Goal: Task Accomplishment & Management: Complete application form

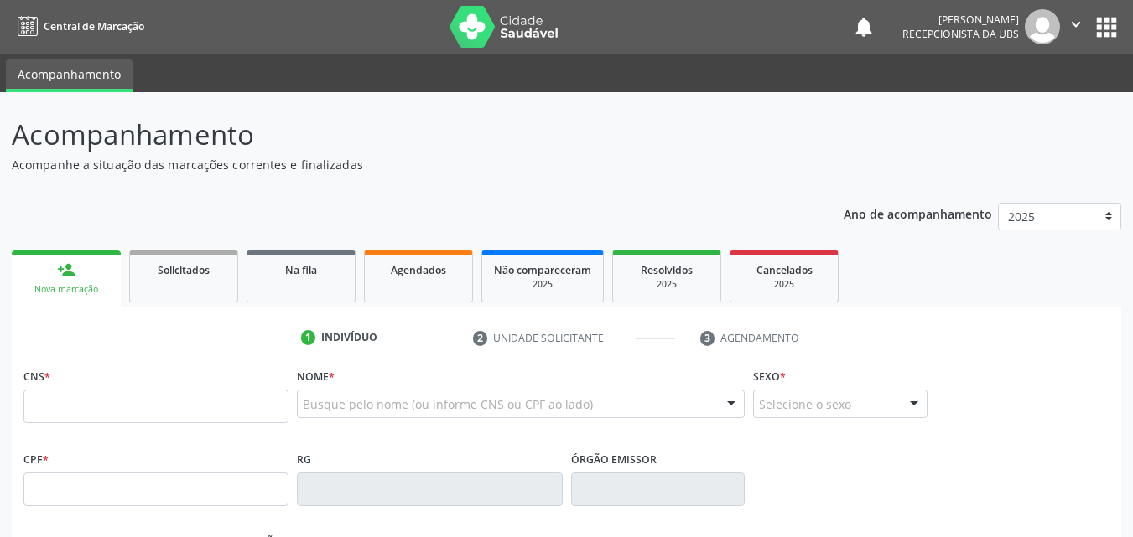
scroll to position [84, 0]
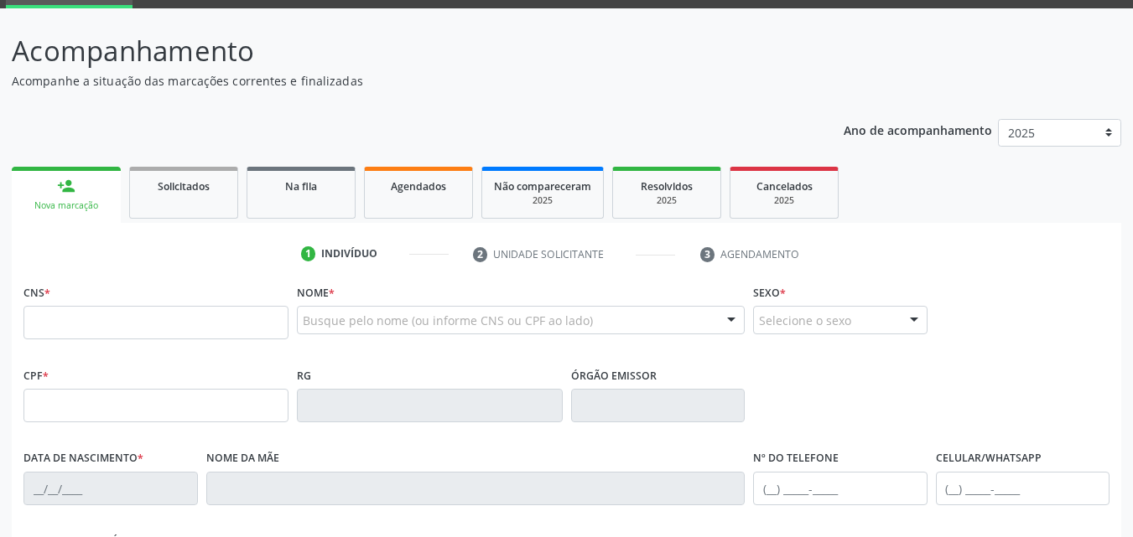
click at [33, 324] on input "text" at bounding box center [155, 323] width 265 height 34
click at [34, 318] on input "text" at bounding box center [155, 323] width 265 height 34
type input "898 0040 7348 9544"
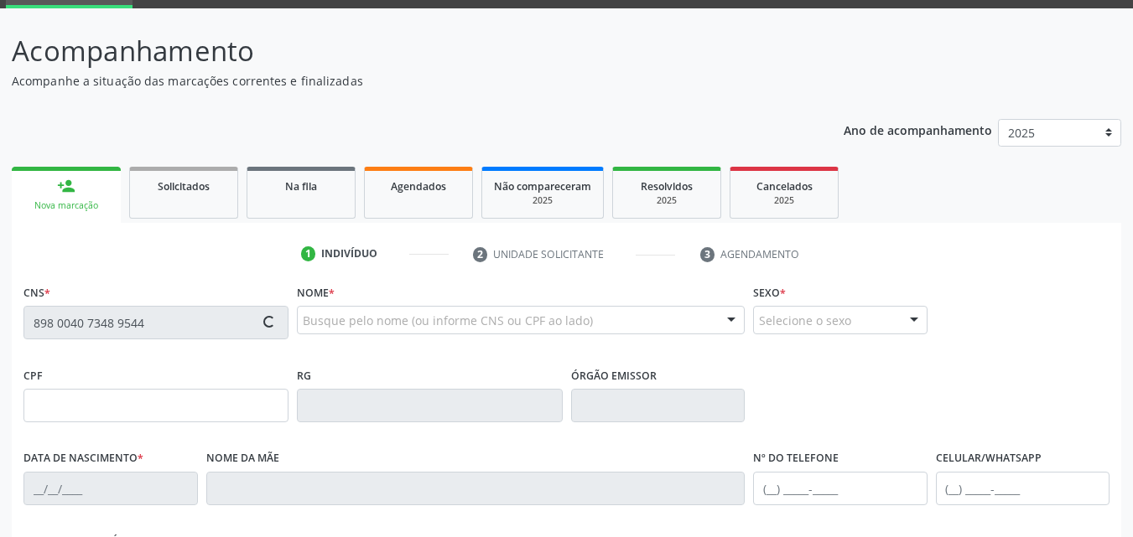
type input "104.509.374-29"
type input "0[DATE]"
type input "[PERSON_NAME]"
type input "[PHONE_NUMBER]"
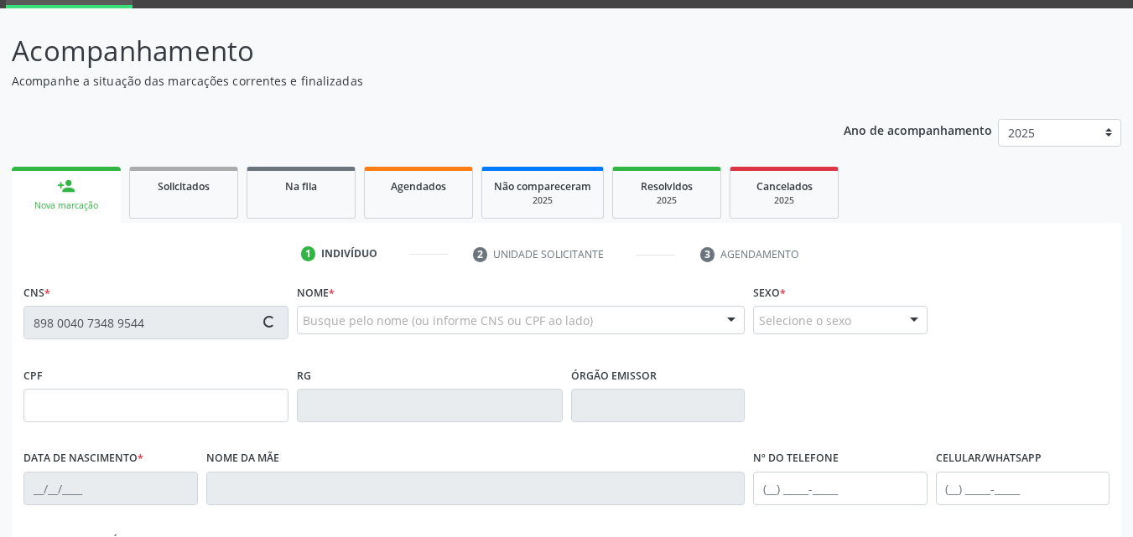
type input "855.563.194-72"
type input "2496"
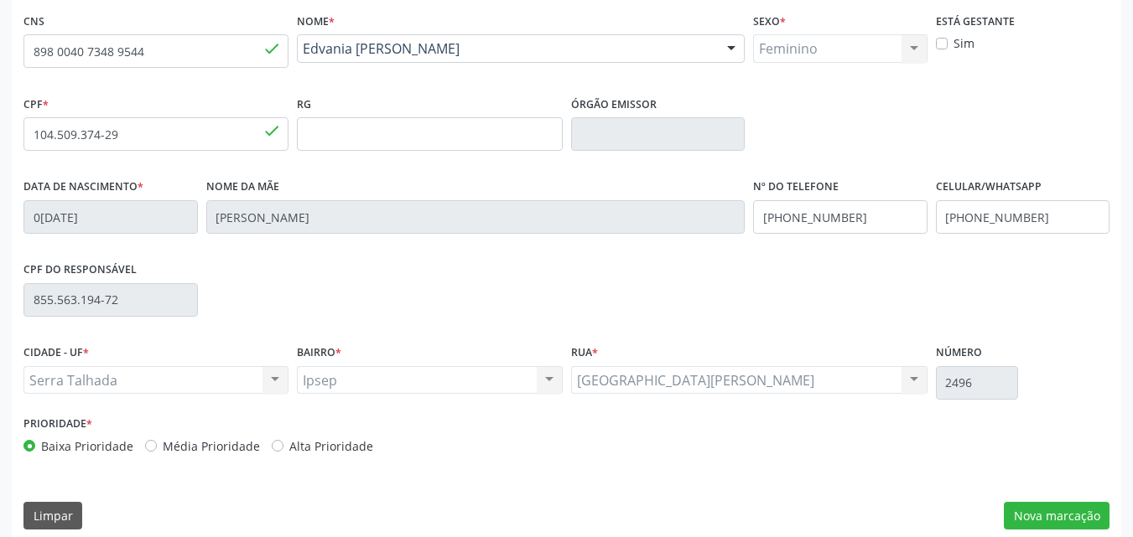
scroll to position [371, 0]
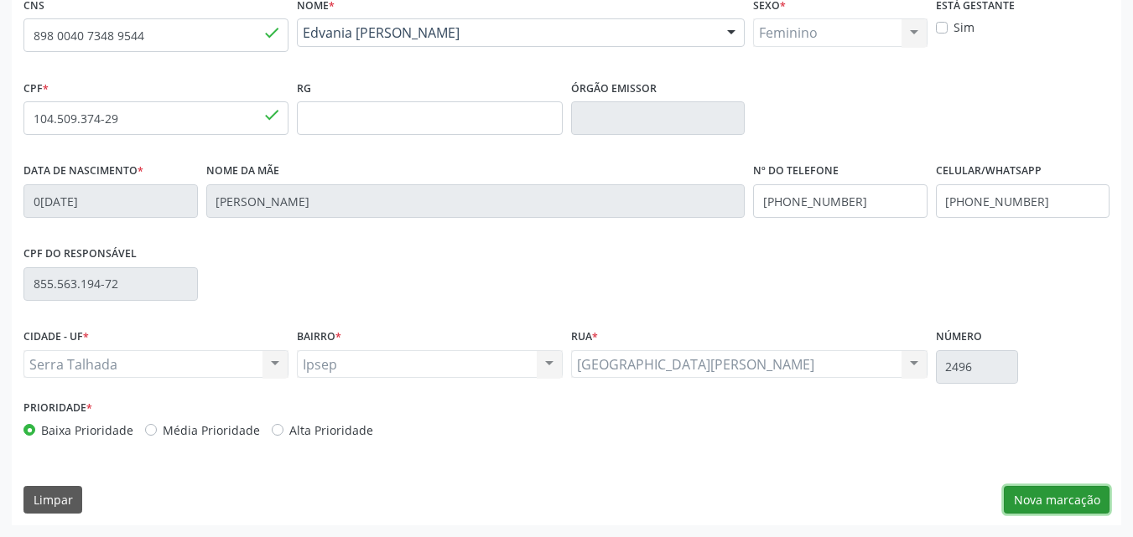
click at [1052, 493] on button "Nova marcação" at bounding box center [1057, 500] width 106 height 29
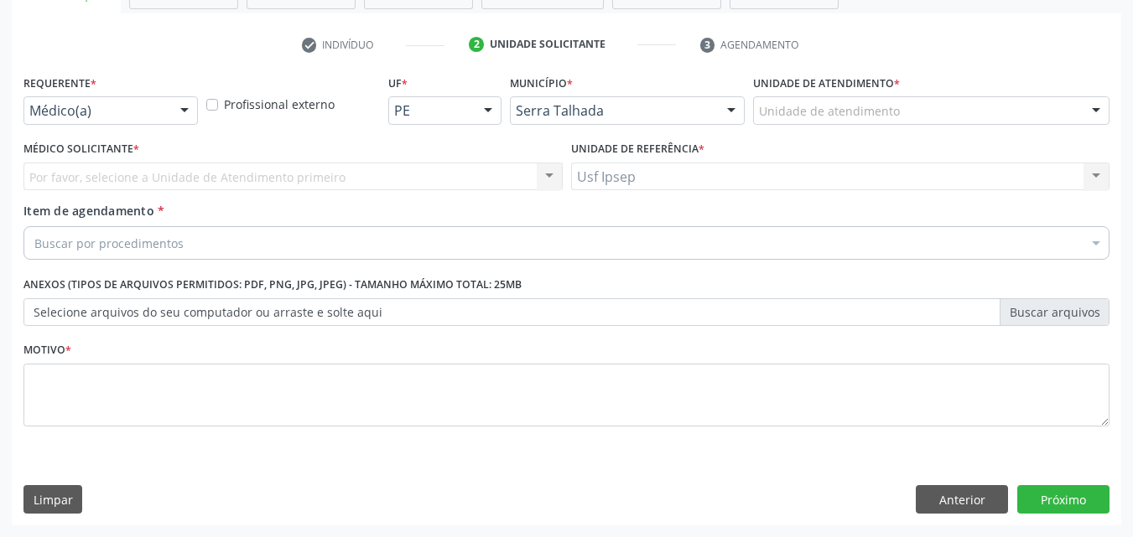
scroll to position [293, 0]
click at [186, 105] on div at bounding box center [184, 111] width 25 height 29
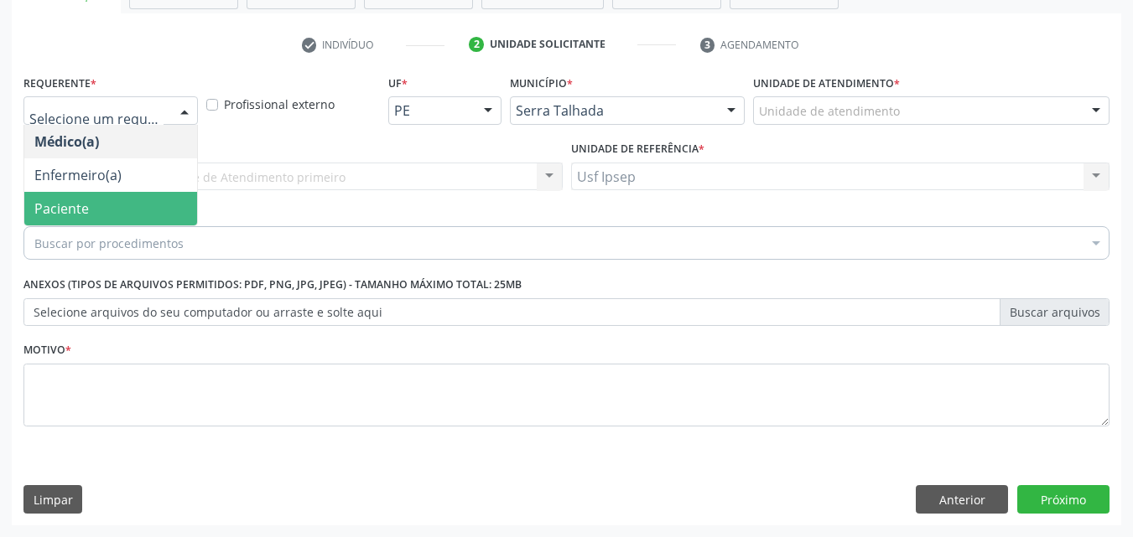
click at [86, 221] on span "Paciente" at bounding box center [110, 209] width 173 height 34
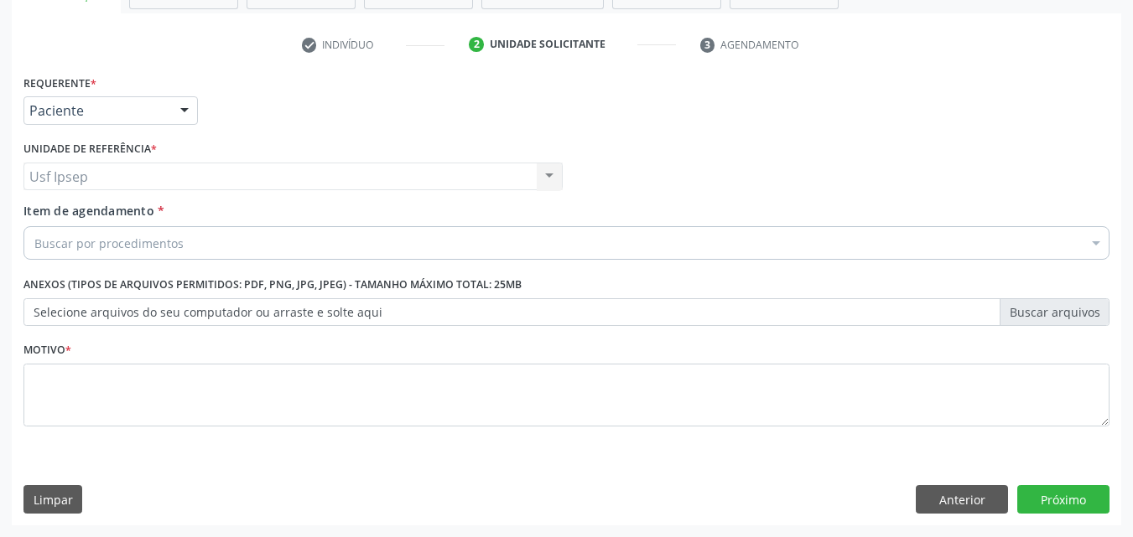
click at [44, 214] on span "Item de agendamento" at bounding box center [88, 211] width 131 height 16
click at [34, 226] on input "Item de agendamento *" at bounding box center [34, 243] width 0 height 34
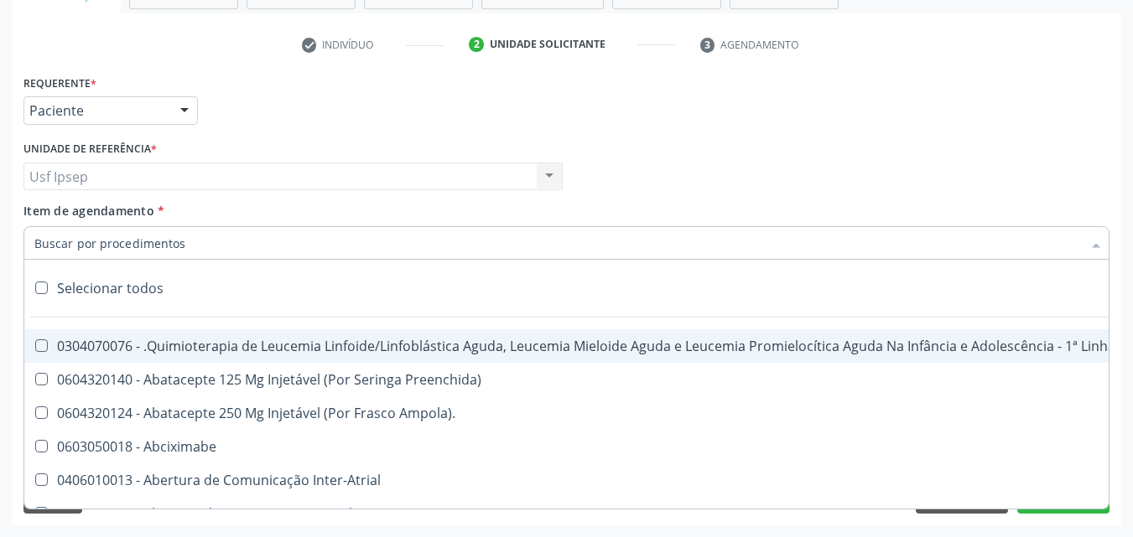
drag, startPoint x: 52, startPoint y: 247, endPoint x: 52, endPoint y: 234, distance: 13.4
click at [52, 247] on input "Item de agendamento *" at bounding box center [557, 243] width 1047 height 34
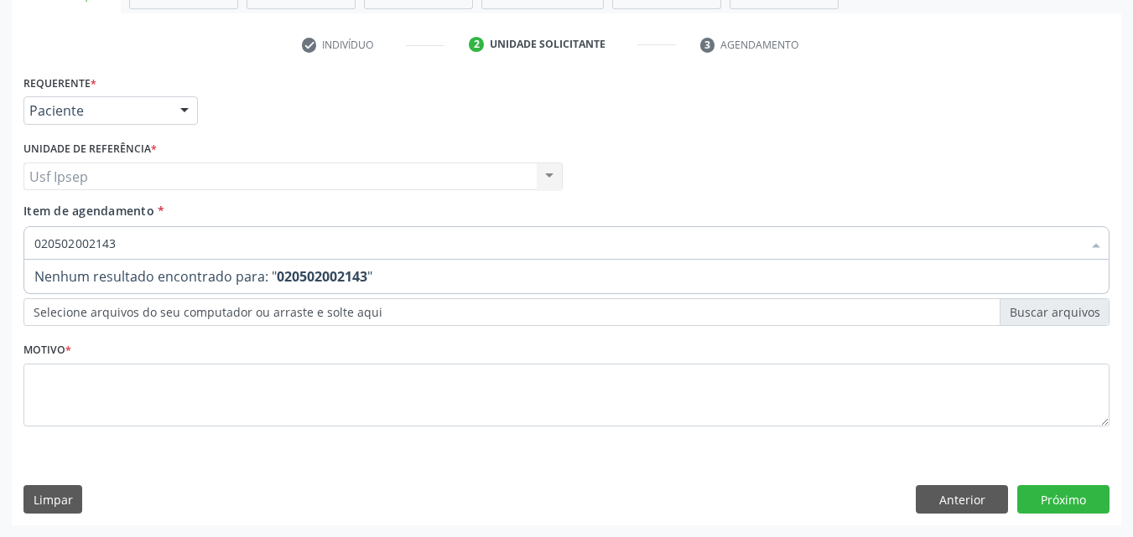
click at [89, 241] on input "020502002143" at bounding box center [557, 243] width 1047 height 34
click at [116, 243] on input "020502012143" at bounding box center [557, 243] width 1047 height 34
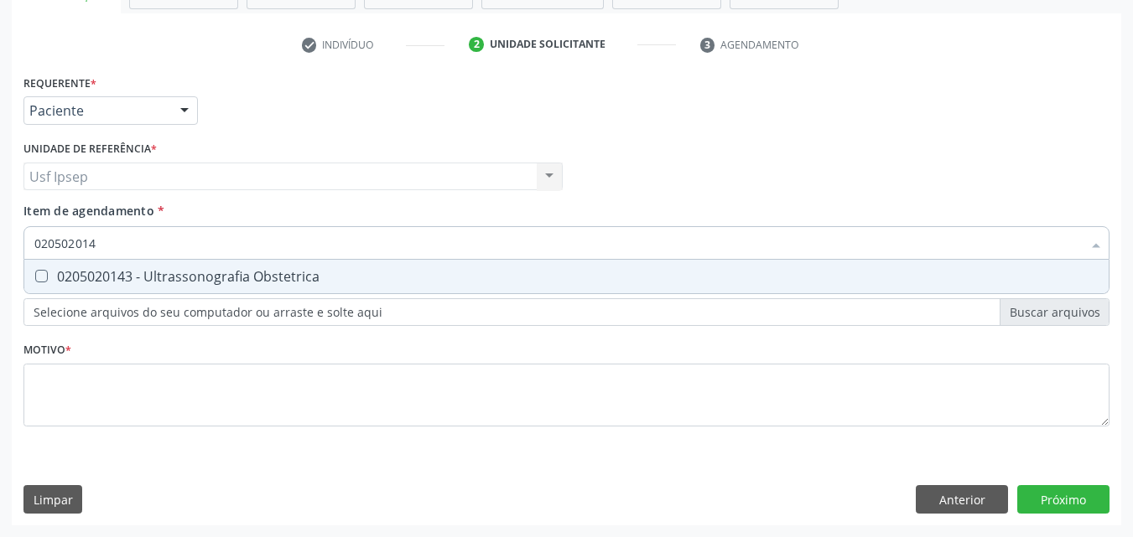
type input "0205020143"
click at [44, 274] on Obstetrica at bounding box center [41, 276] width 13 height 13
click at [35, 274] on Obstetrica "checkbox" at bounding box center [29, 276] width 11 height 11
checkbox Obstetrica "true"
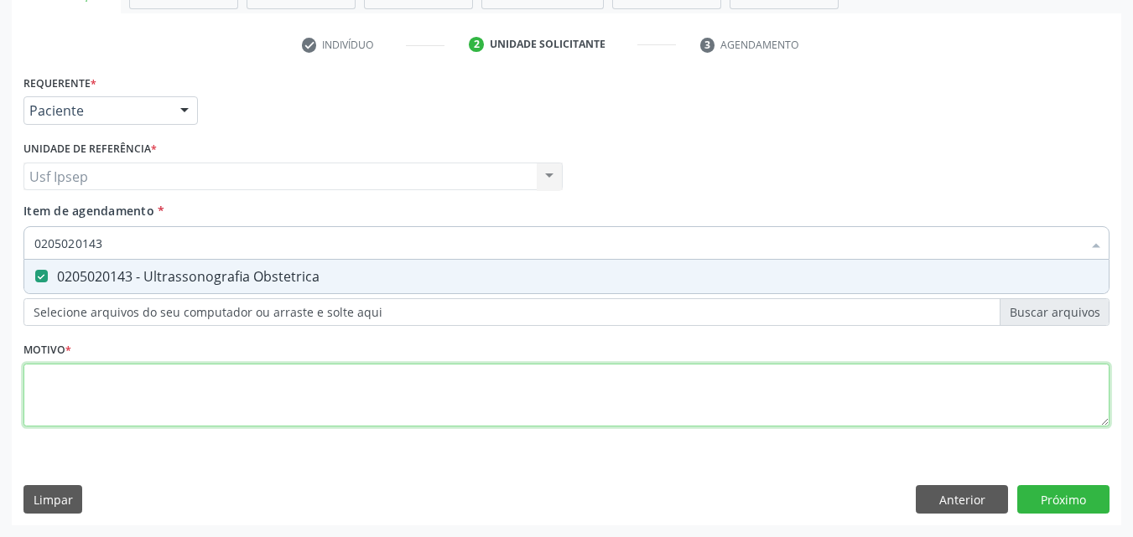
click at [65, 402] on div "Requerente * Paciente Médico(a) Enfermeiro(a) Paciente Nenhum resultado encontr…" at bounding box center [566, 260] width 1086 height 380
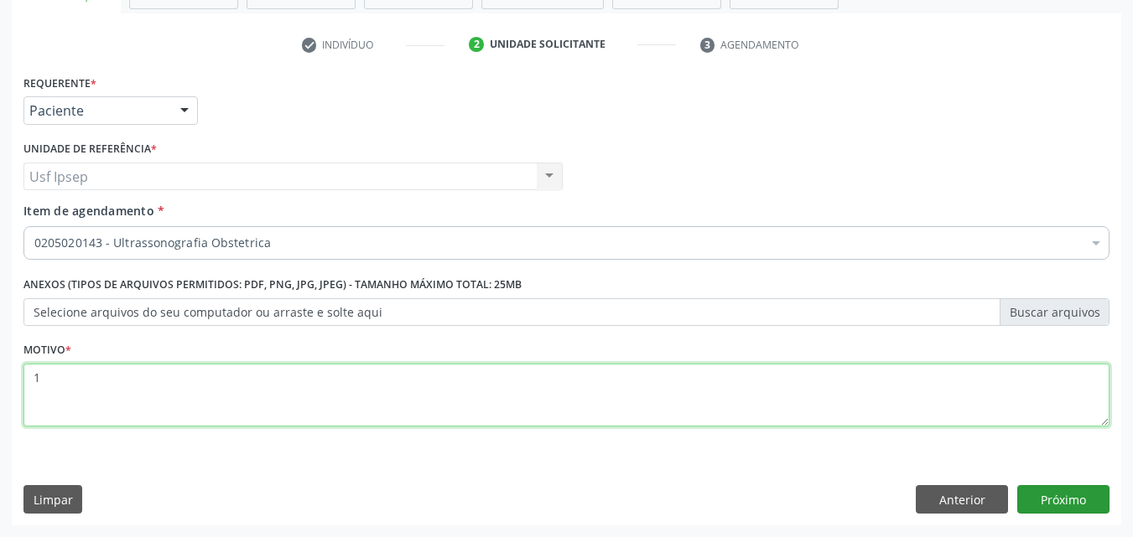
type textarea "1"
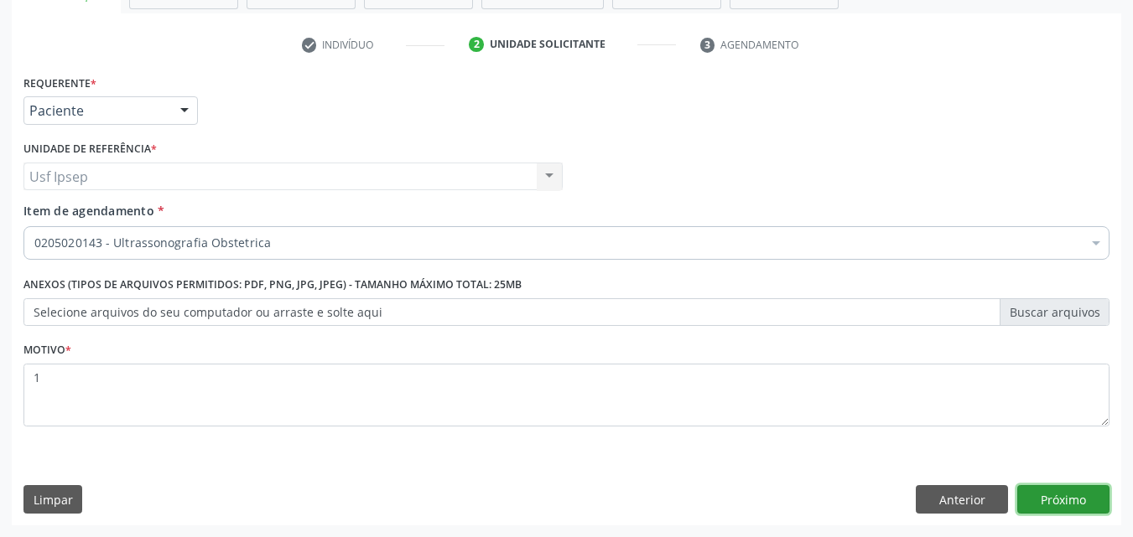
click at [1057, 503] on button "Próximo" at bounding box center [1063, 500] width 92 height 29
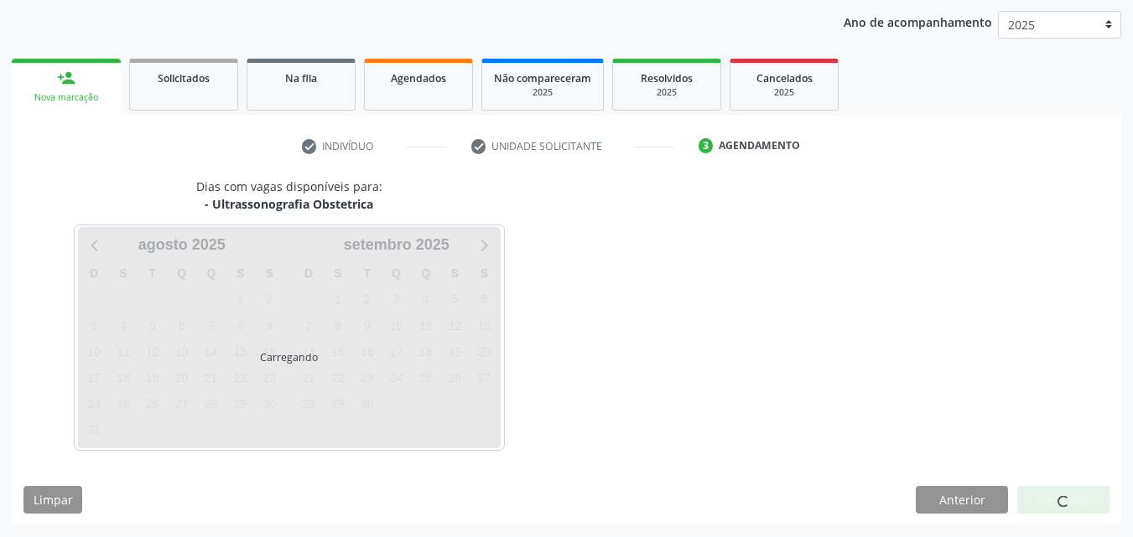
scroll to position [192, 0]
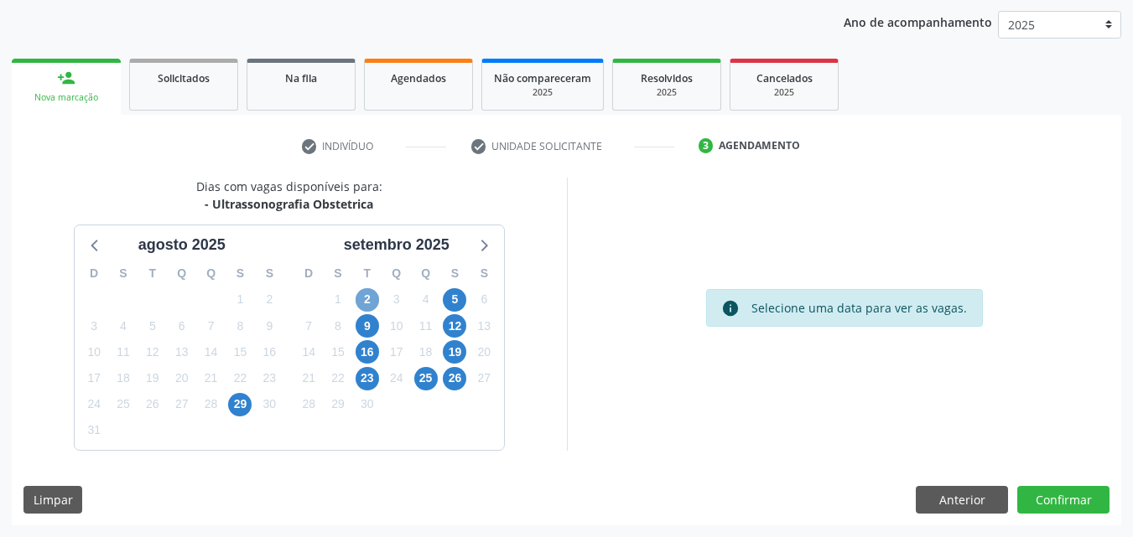
click at [363, 304] on span "2" at bounding box center [367, 299] width 23 height 23
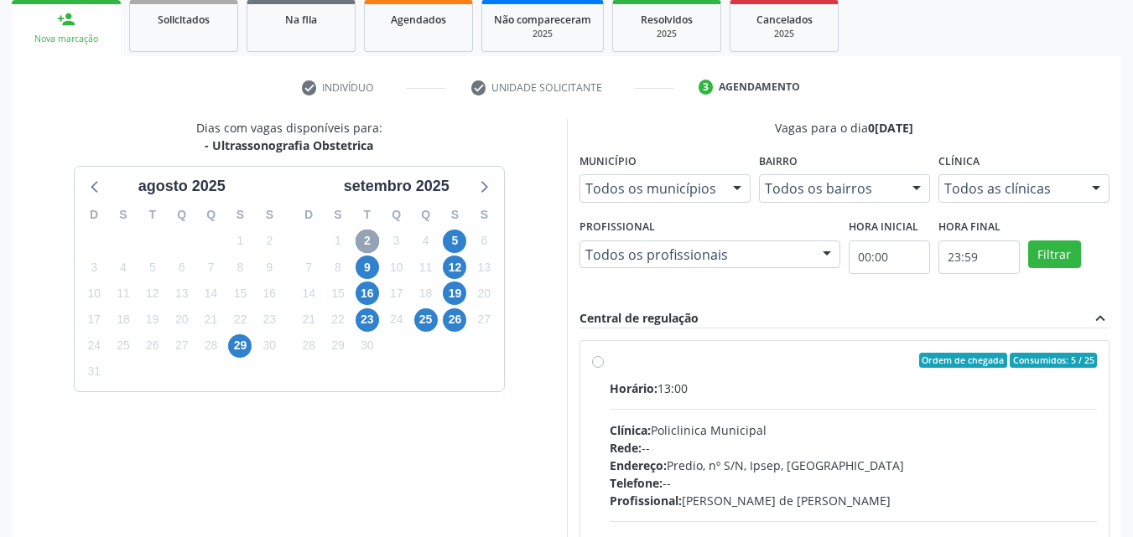
scroll to position [276, 0]
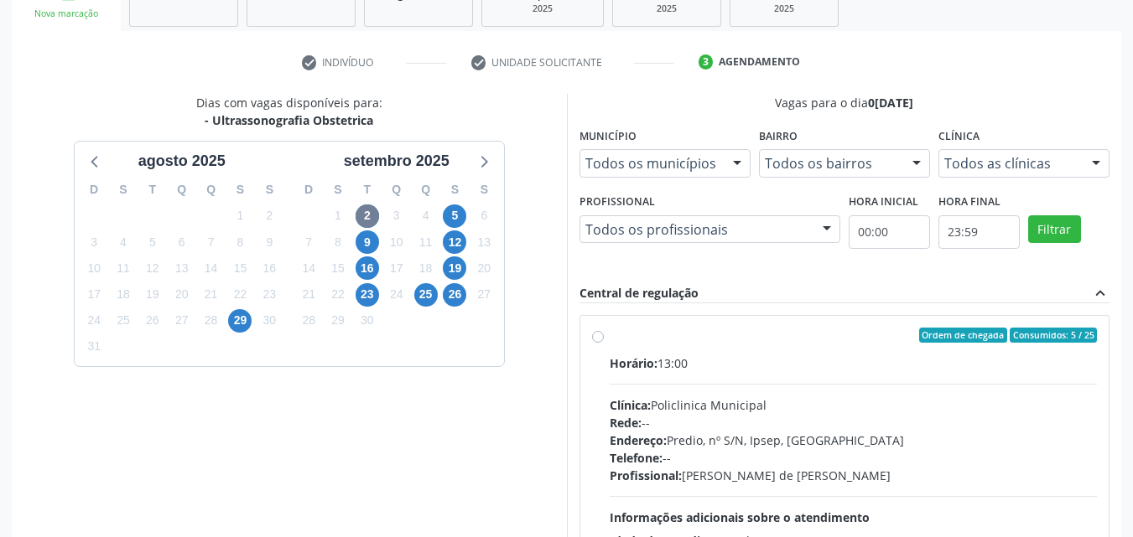
click at [610, 335] on label "Ordem de chegada Consumidos: 5 / 25 Horário: 13:00 Clínica: Policlinica Municip…" at bounding box center [854, 456] width 488 height 257
click at [600, 335] on input "Ordem de chegada Consumidos: 5 / 25 Horário: 13:00 Clínica: Policlinica Municip…" at bounding box center [598, 335] width 12 height 15
radio input "true"
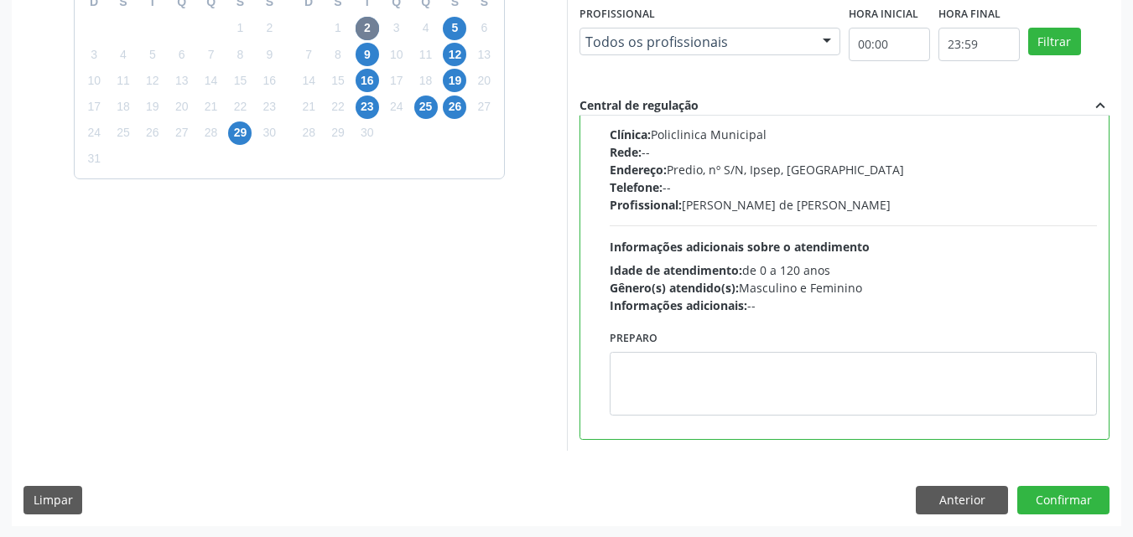
scroll to position [465, 0]
click at [1041, 500] on button "Confirmar" at bounding box center [1063, 500] width 92 height 29
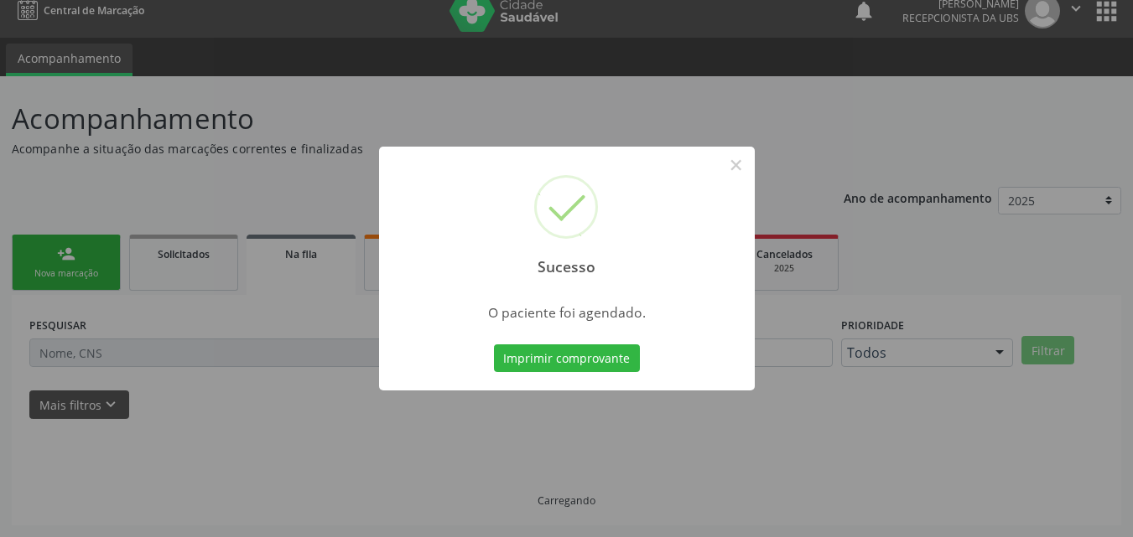
scroll to position [16, 0]
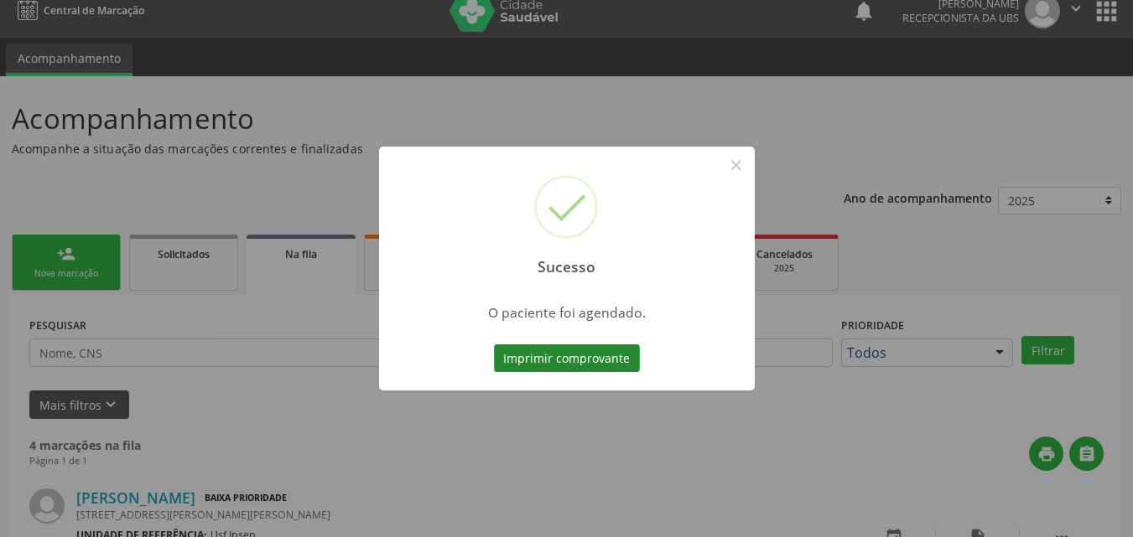
click at [525, 356] on button "Imprimir comprovante" at bounding box center [567, 359] width 146 height 29
